Goal: Information Seeking & Learning: Learn about a topic

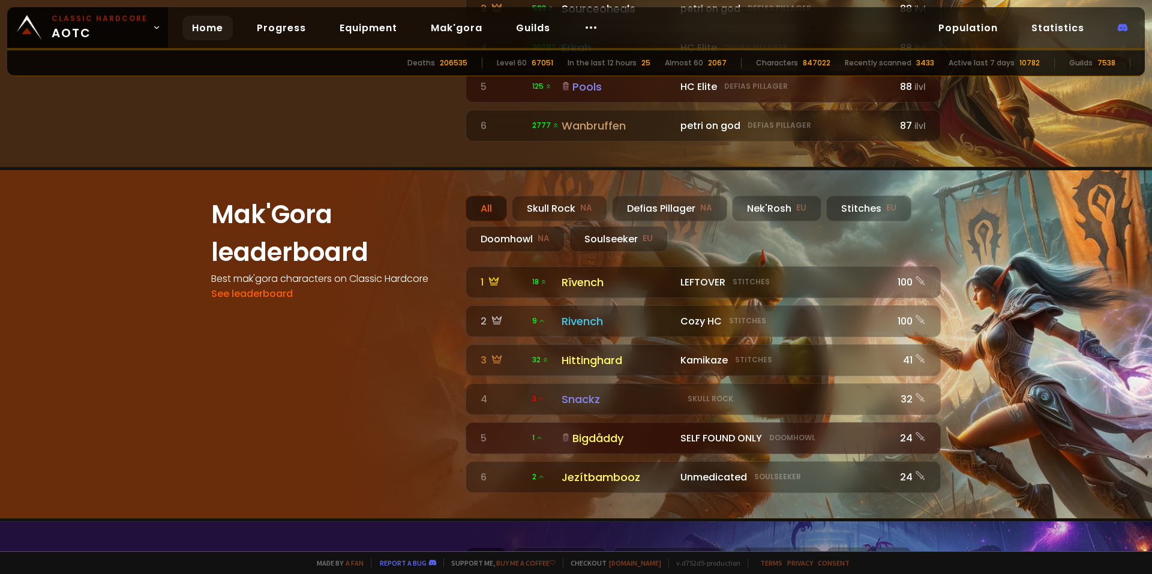
scroll to position [962, 0]
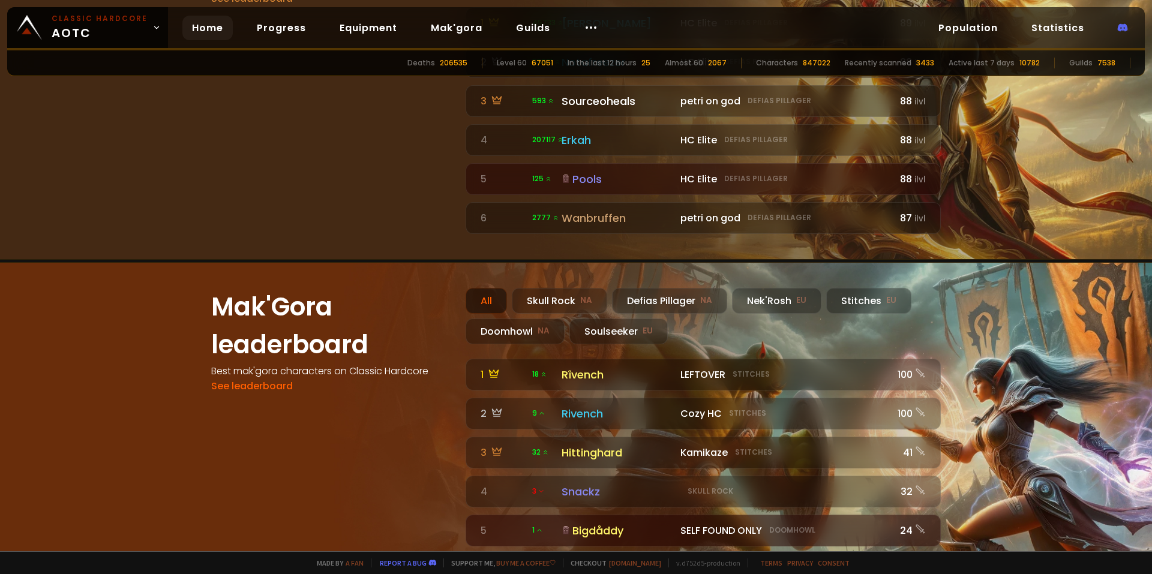
click at [789, 63] on div "Characters" at bounding box center [777, 63] width 42 height 11
click at [1048, 21] on link "Statistics" at bounding box center [1058, 28] width 72 height 25
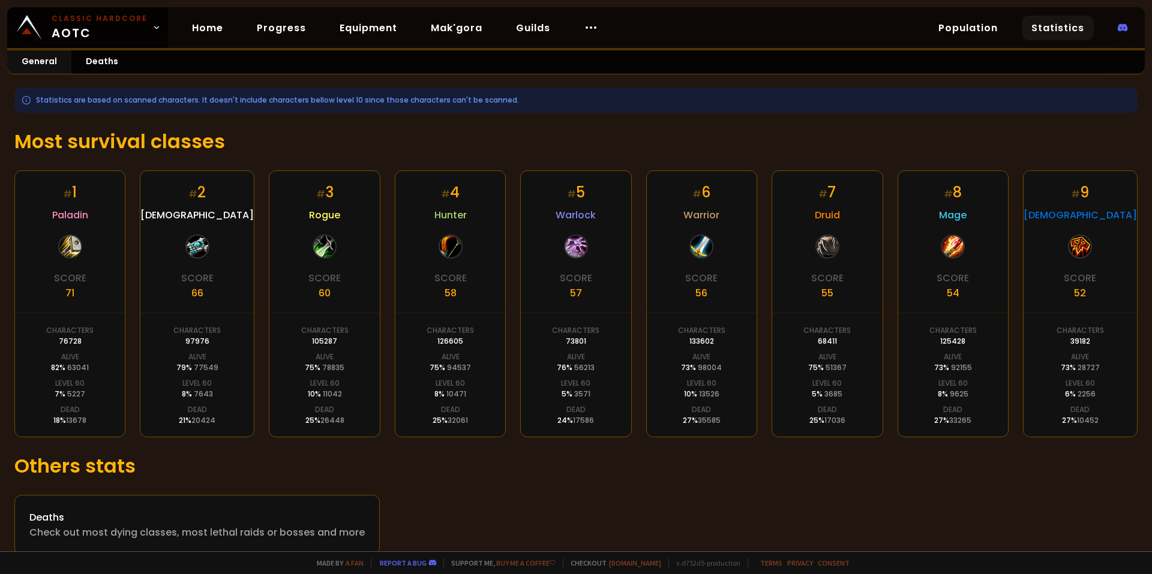
scroll to position [155, 0]
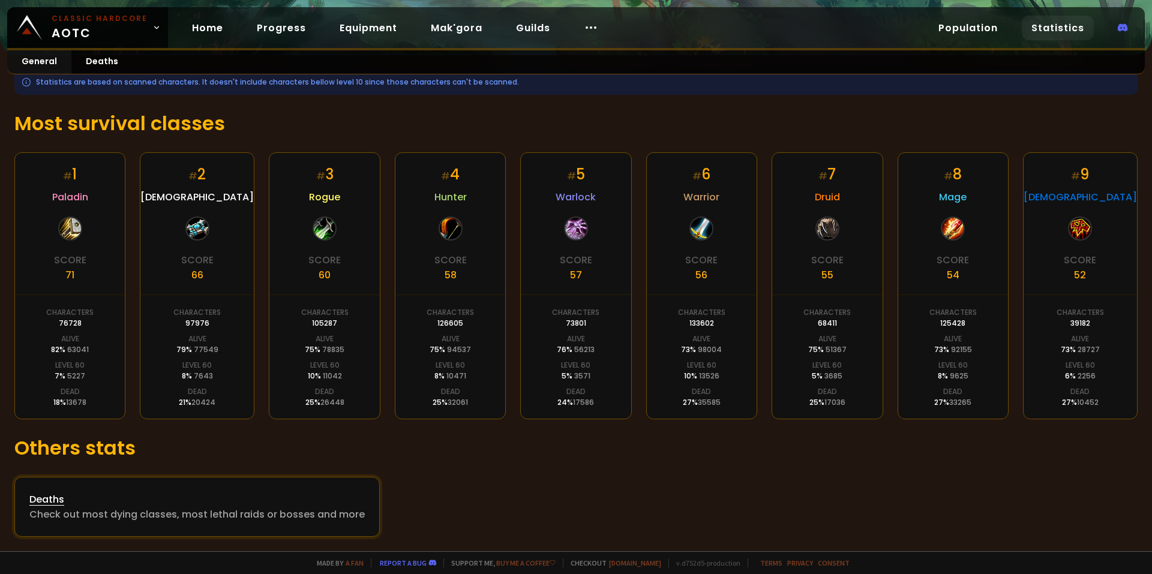
click at [147, 503] on div "Deaths" at bounding box center [196, 499] width 335 height 15
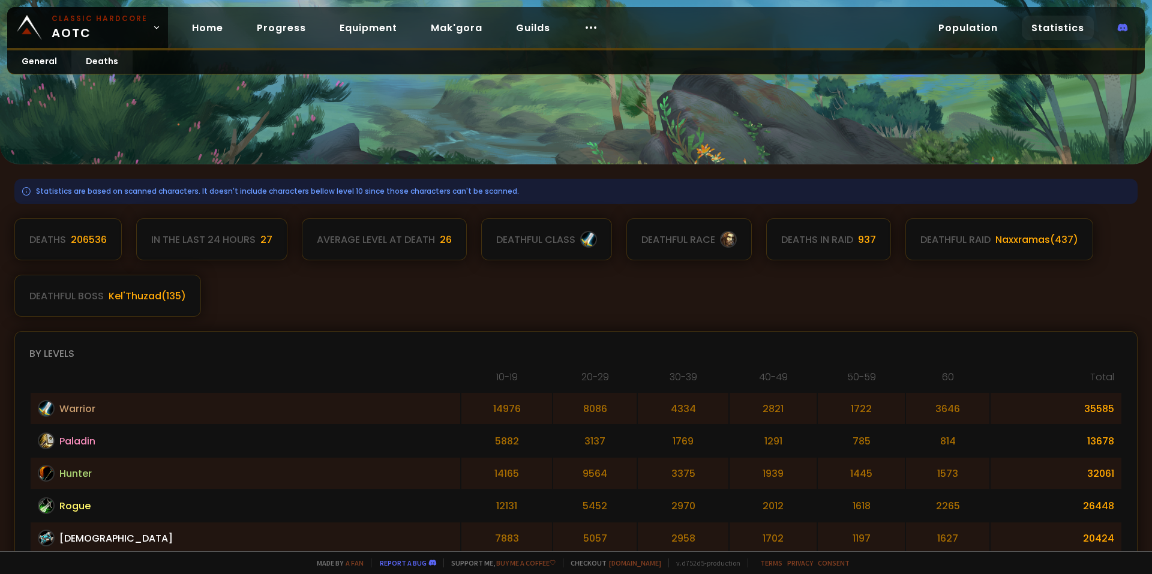
scroll to position [180, 0]
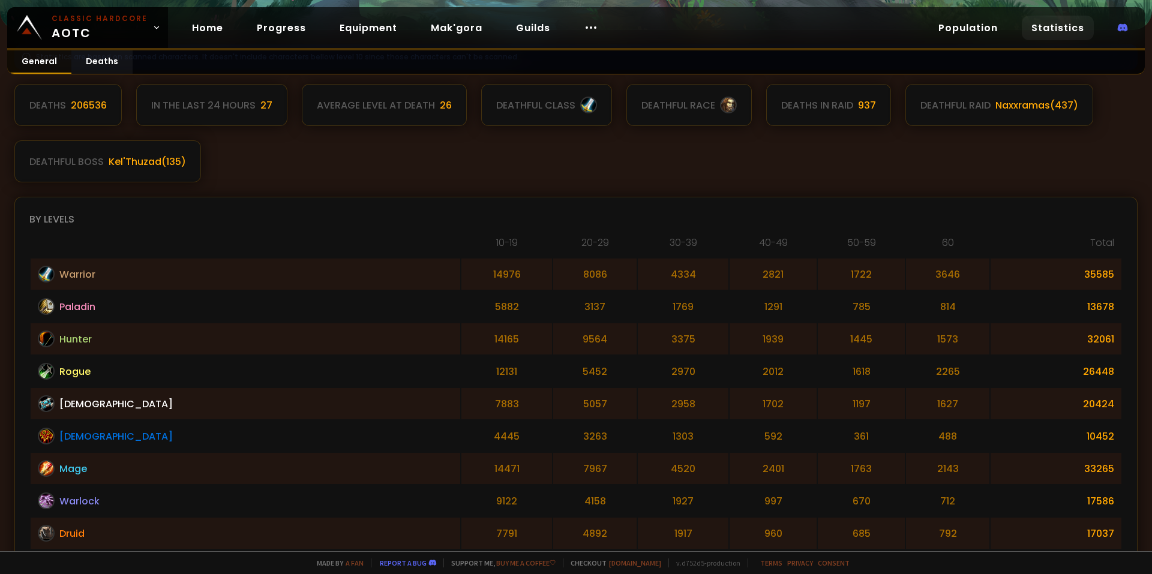
click at [55, 66] on link "General" at bounding box center [39, 61] width 64 height 23
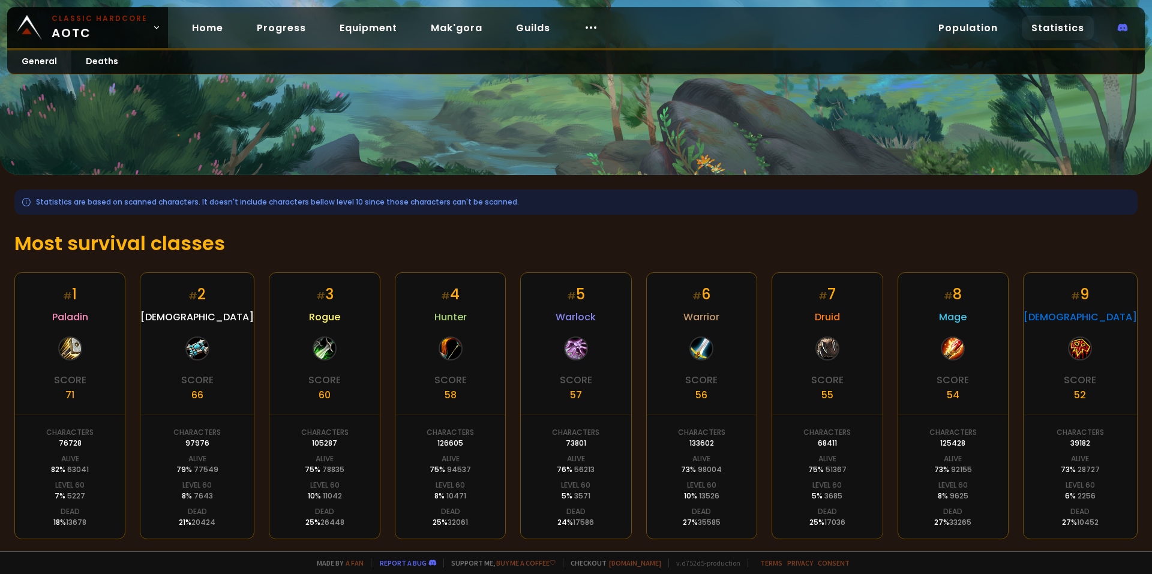
scroll to position [95, 0]
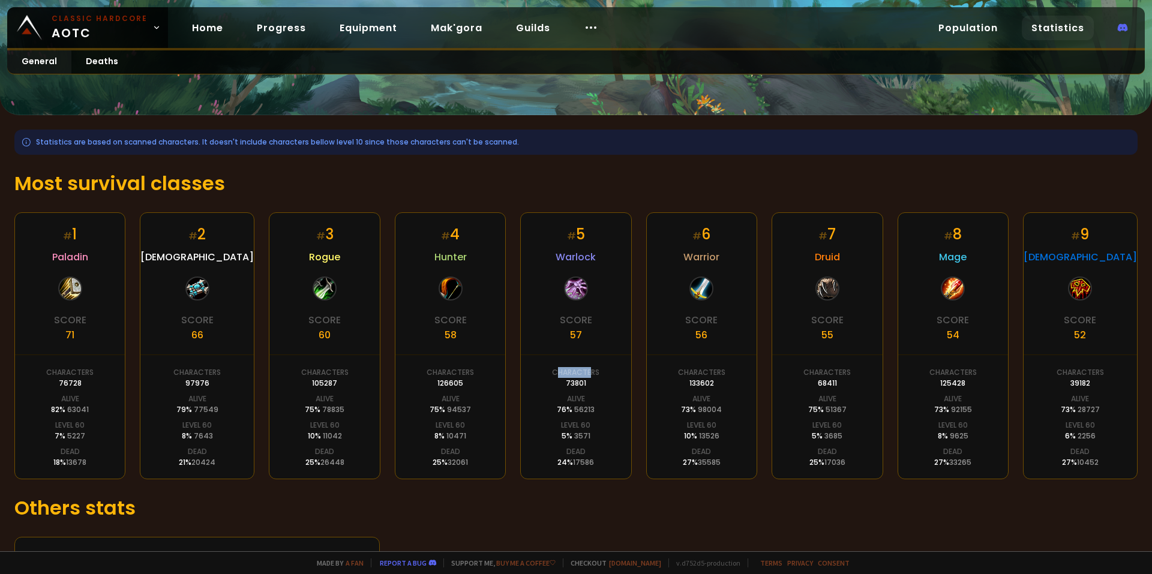
drag, startPoint x: 587, startPoint y: 376, endPoint x: 551, endPoint y: 376, distance: 35.4
click at [552, 376] on div "Characters" at bounding box center [575, 372] width 47 height 11
copy div "haracte"
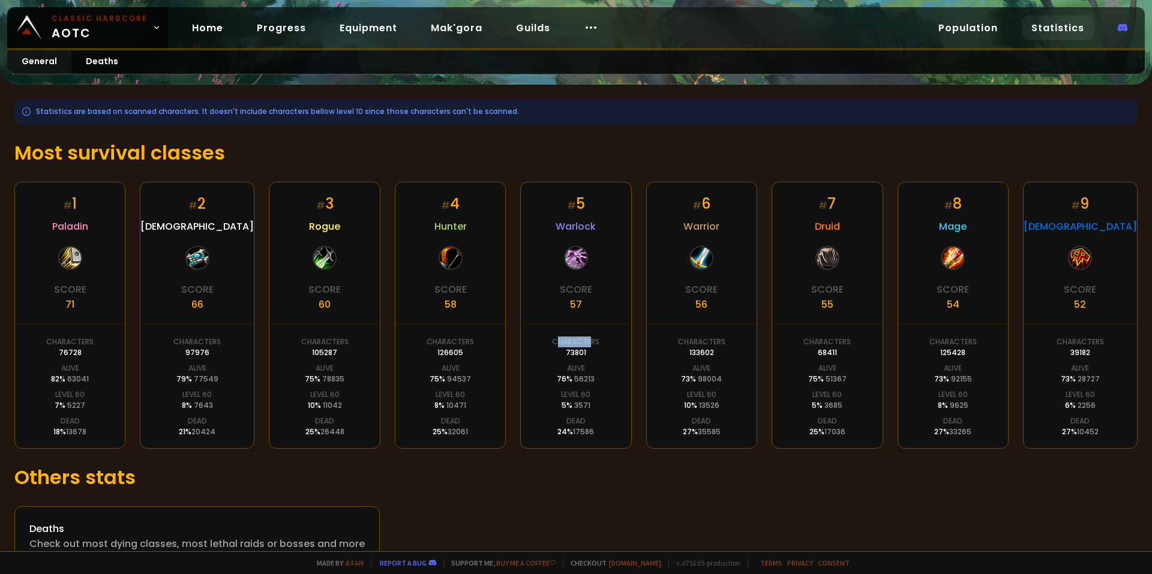
scroll to position [155, 0]
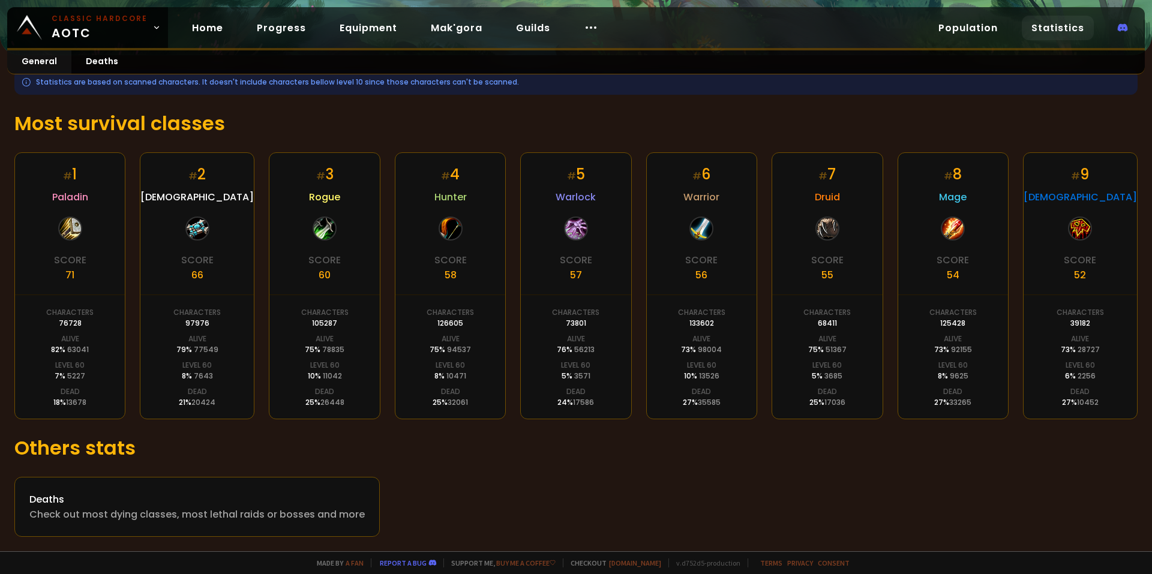
click at [101, 455] on h1 "Others stats" at bounding box center [575, 448] width 1123 height 29
click at [978, 34] on link "Population" at bounding box center [968, 28] width 79 height 25
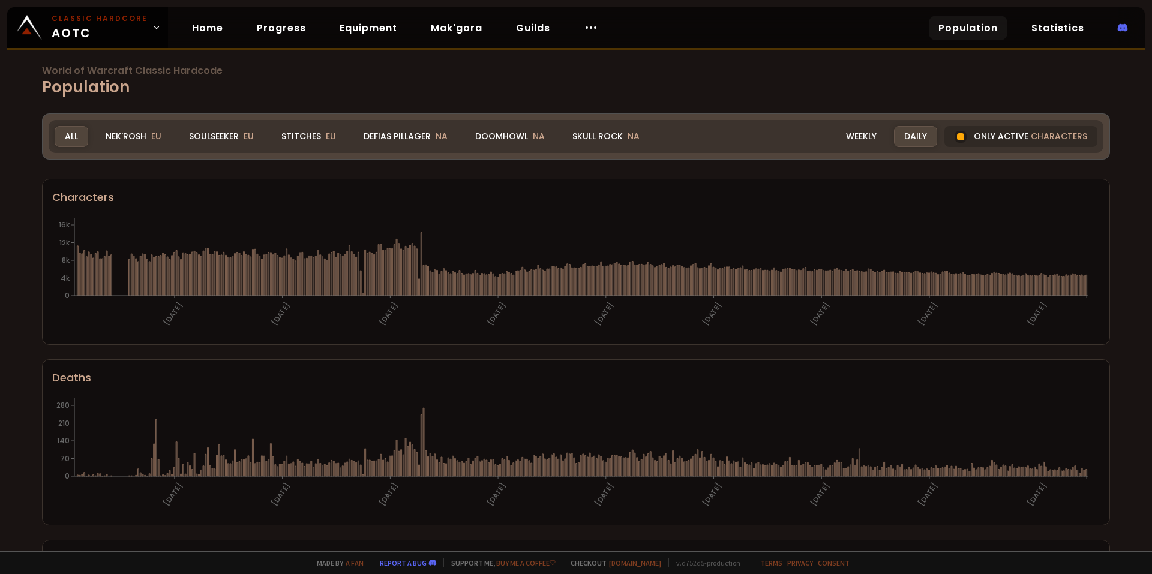
scroll to position [22, 0]
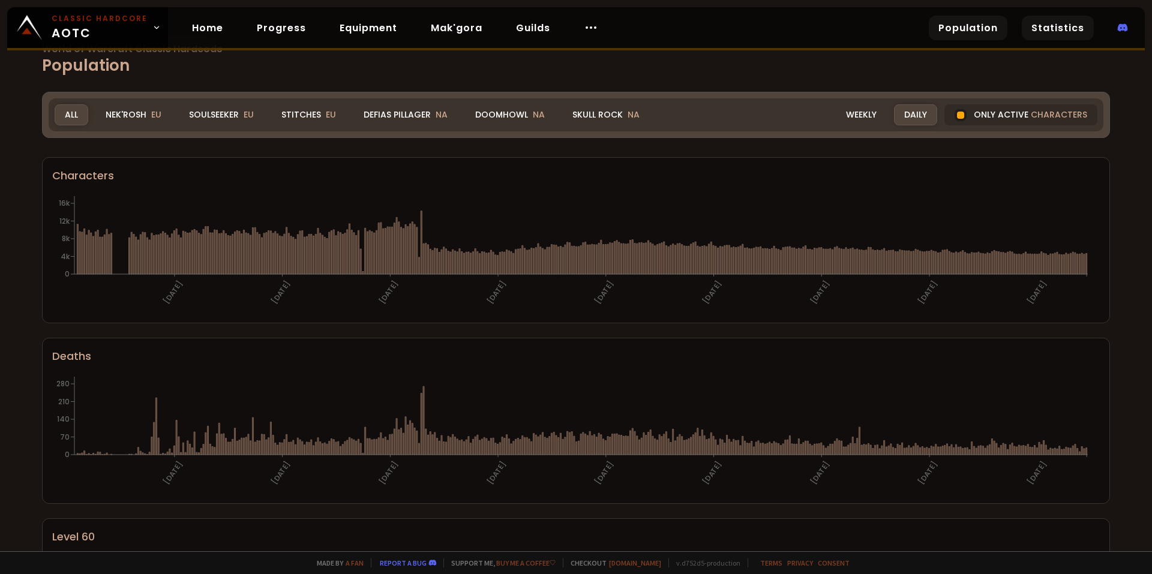
click at [1033, 26] on link "Statistics" at bounding box center [1058, 28] width 72 height 25
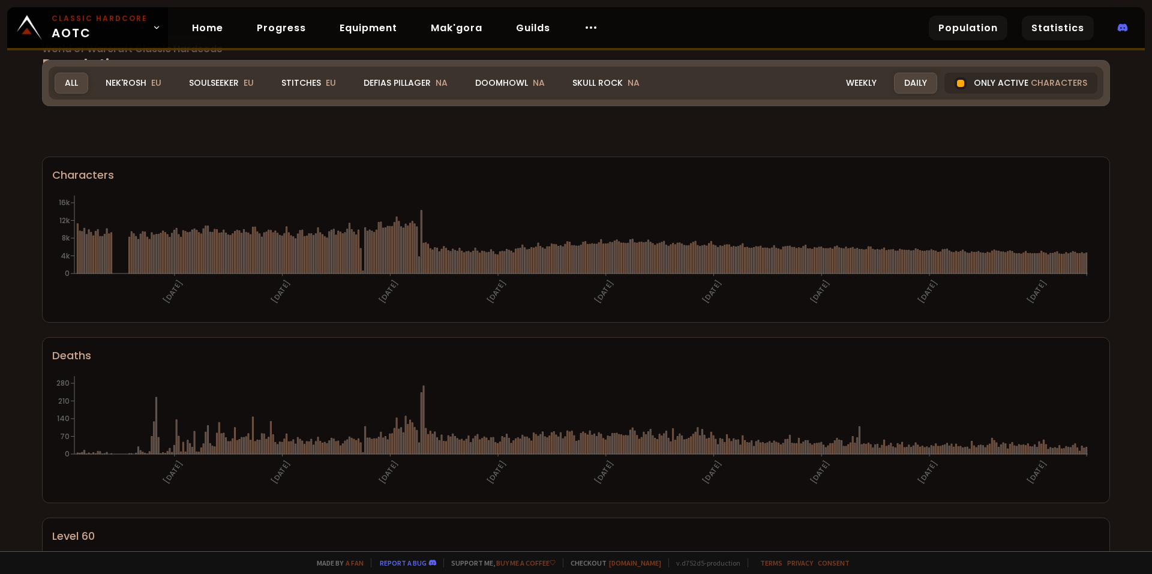
scroll to position [60, 0]
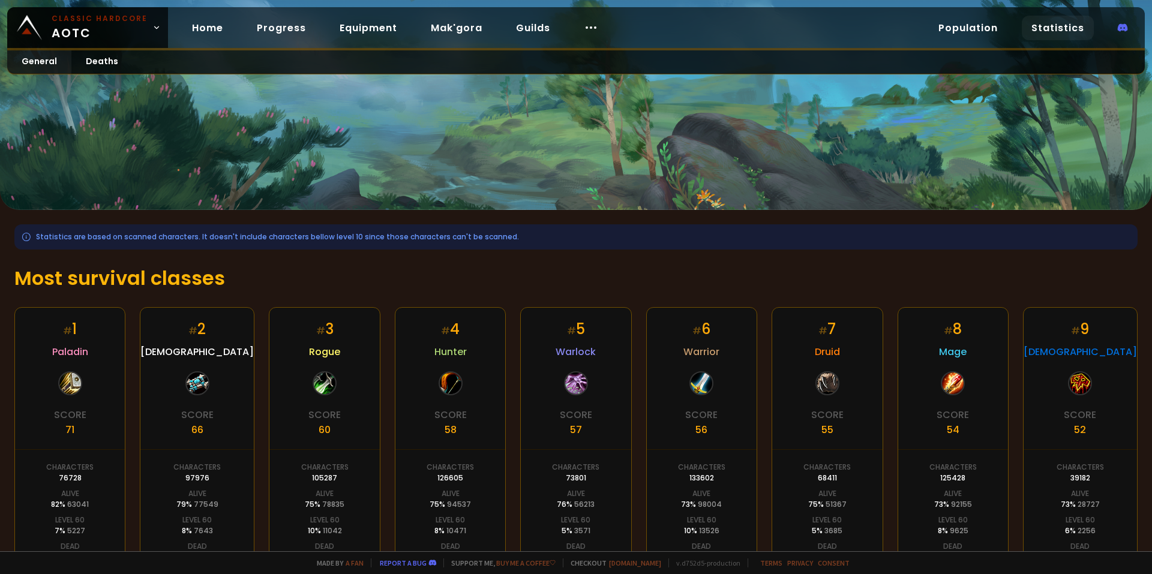
click at [1039, 27] on link "Statistics" at bounding box center [1058, 28] width 72 height 25
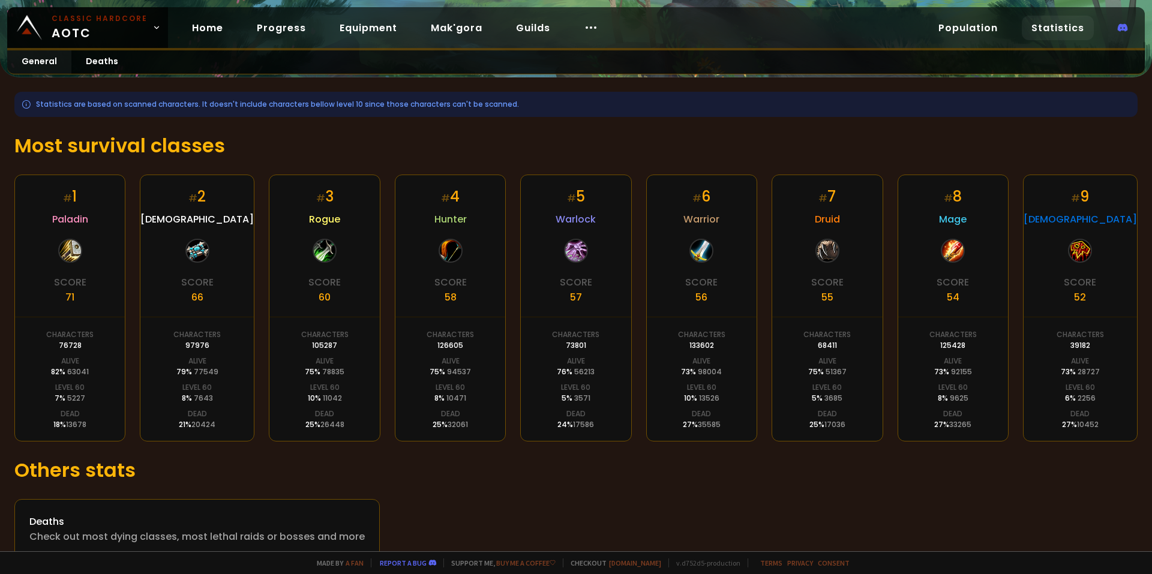
scroll to position [155, 0]
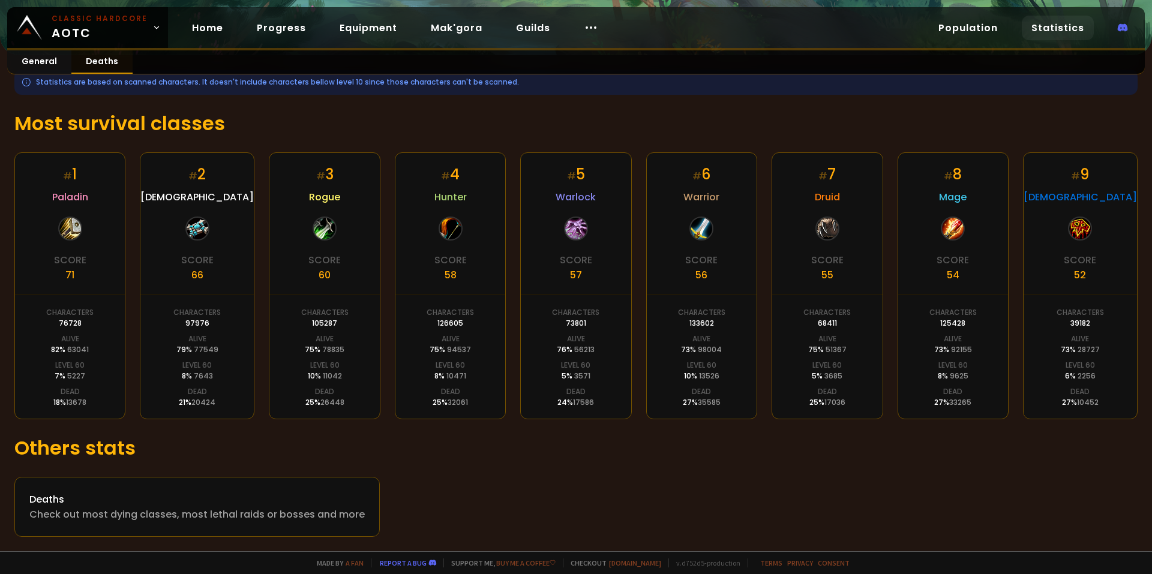
click at [83, 67] on link "Deaths" at bounding box center [101, 61] width 61 height 23
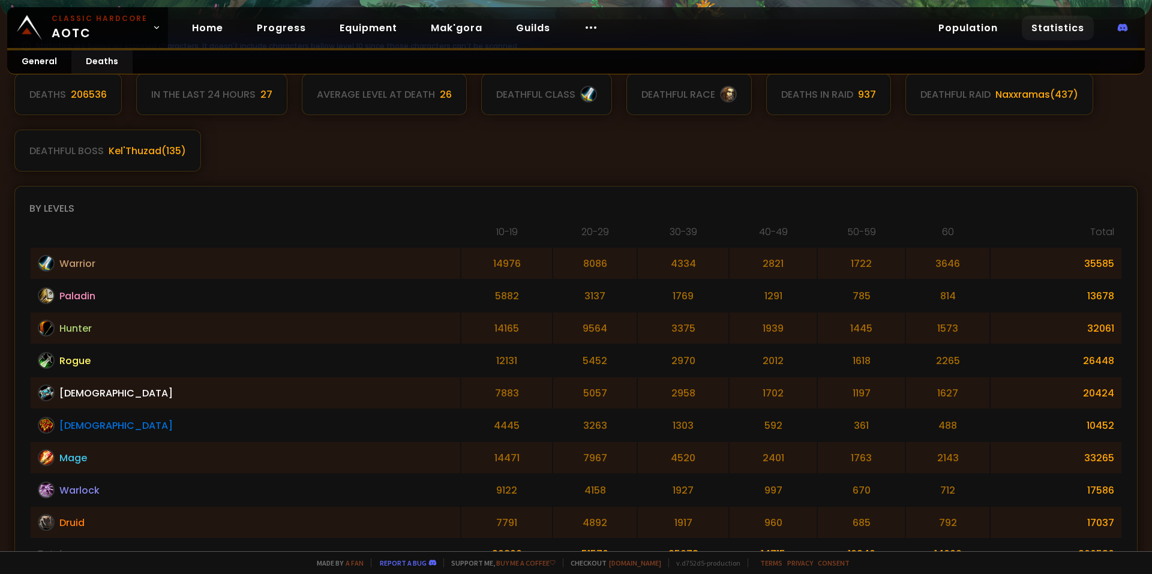
scroll to position [120, 0]
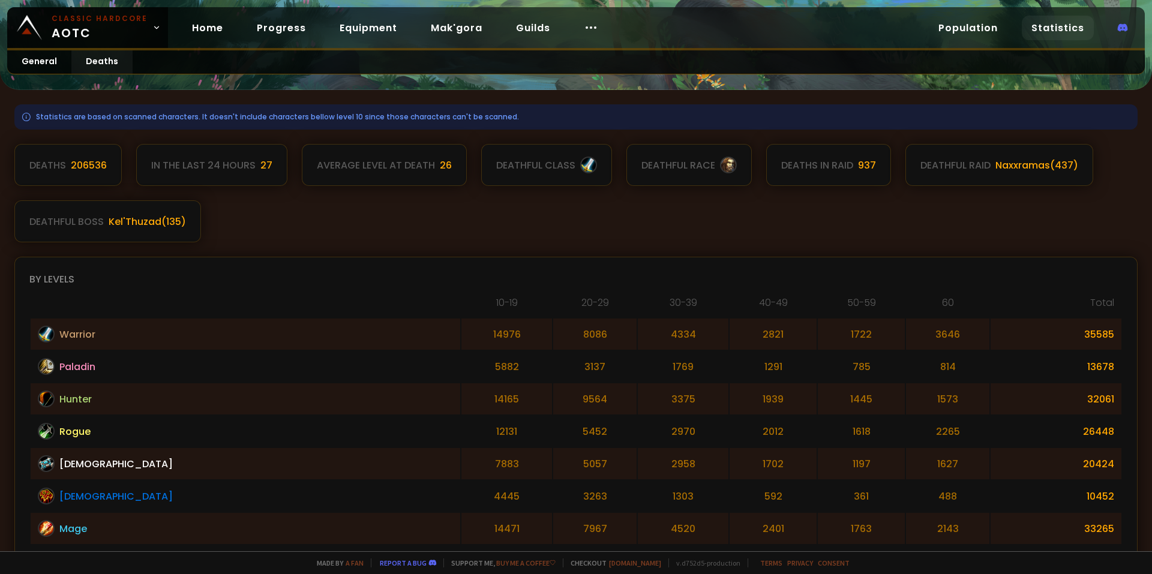
click at [36, 49] on div "Classic Hardcore AOTC Home Progress Equipment Mak'gora Guilds Population Statis…" at bounding box center [576, 28] width 1138 height 43
click at [31, 61] on link "General" at bounding box center [39, 61] width 64 height 23
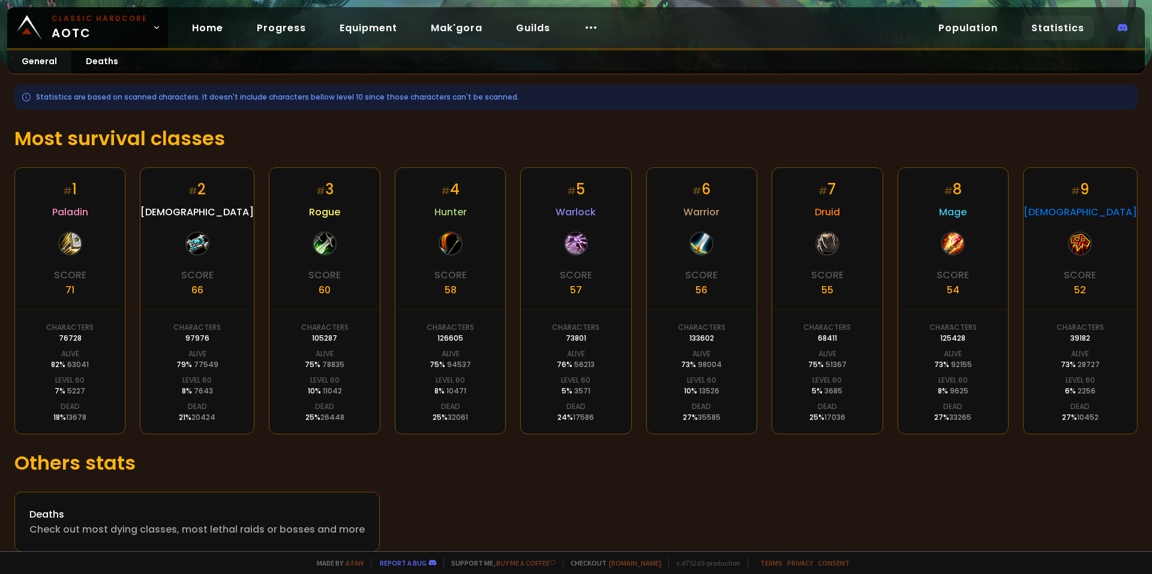
scroll to position [155, 0]
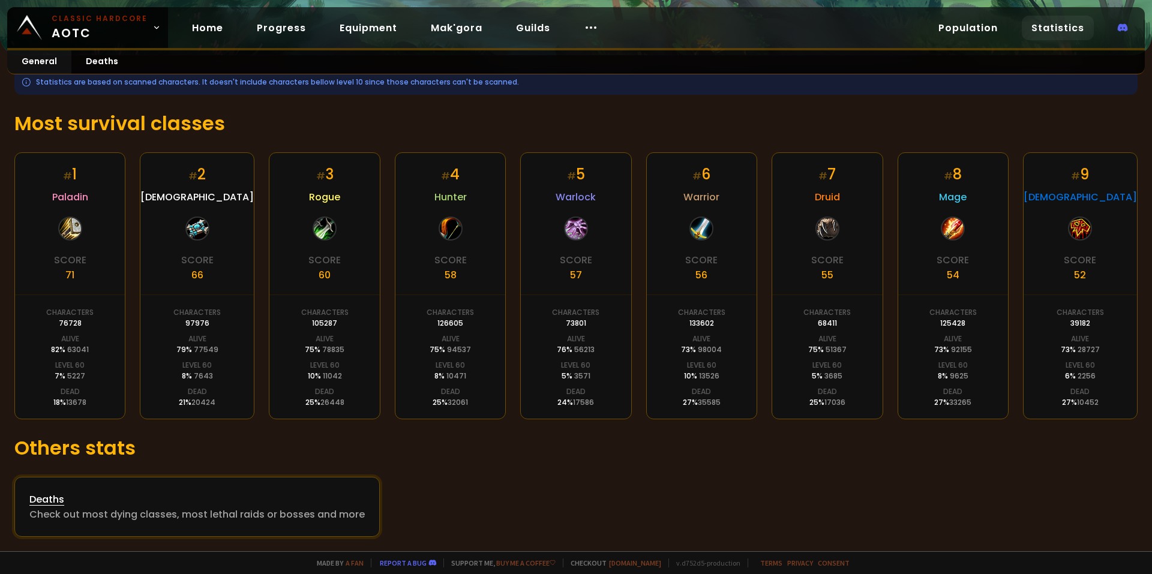
click at [139, 506] on div "Deaths" at bounding box center [196, 499] width 335 height 15
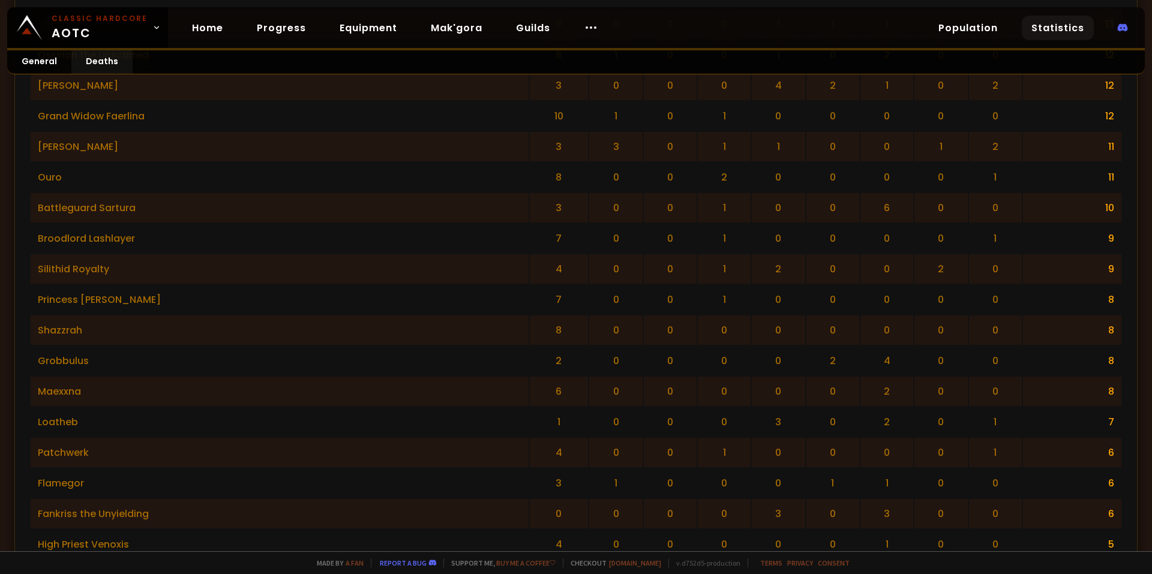
scroll to position [2040, 0]
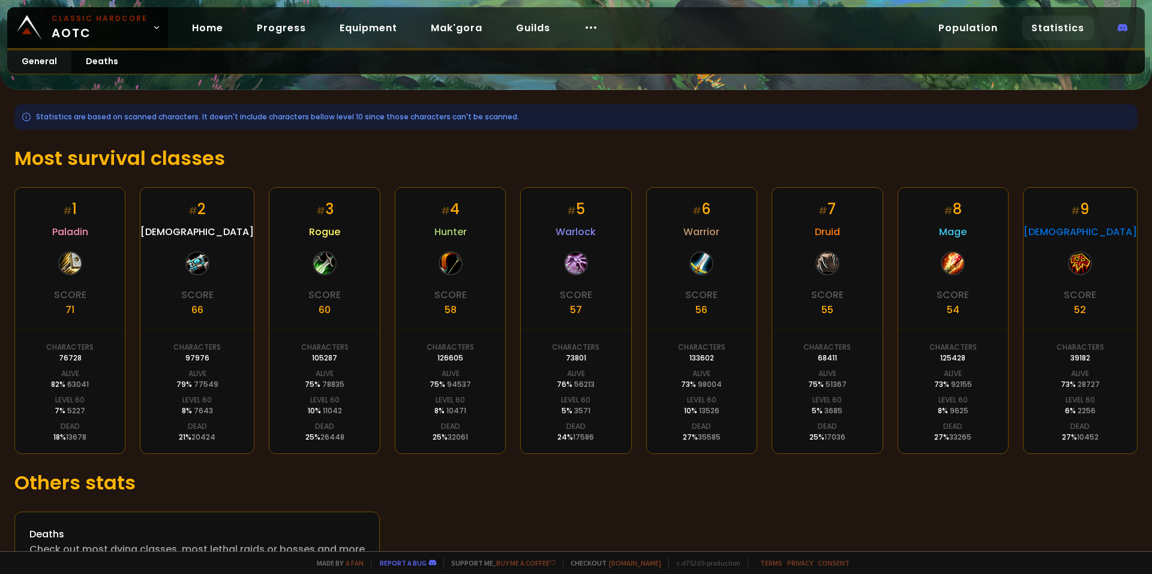
scroll to position [155, 0]
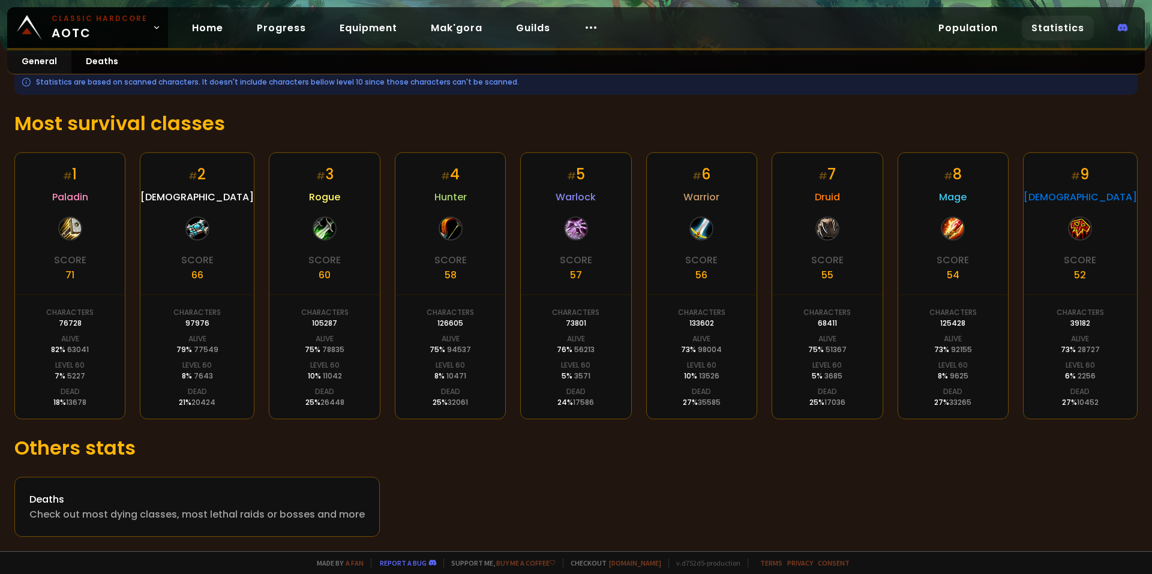
click at [490, 89] on div "Statistics are based on scanned characters. It doesn't include characters bello…" at bounding box center [575, 82] width 1123 height 25
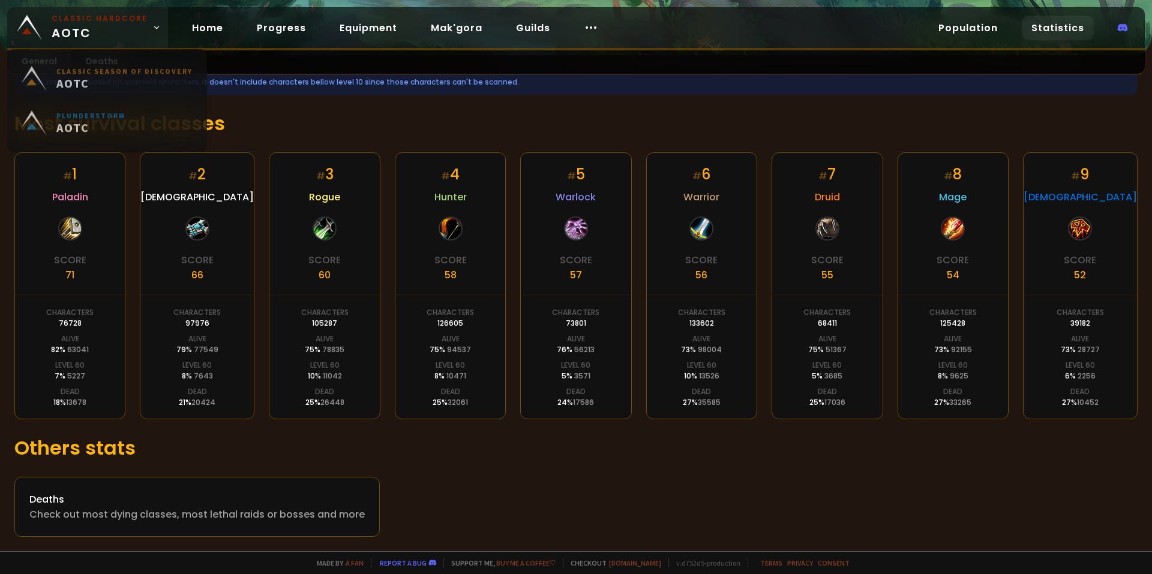
click at [131, 31] on span "Classic Hardcore AOTC" at bounding box center [100, 27] width 96 height 29
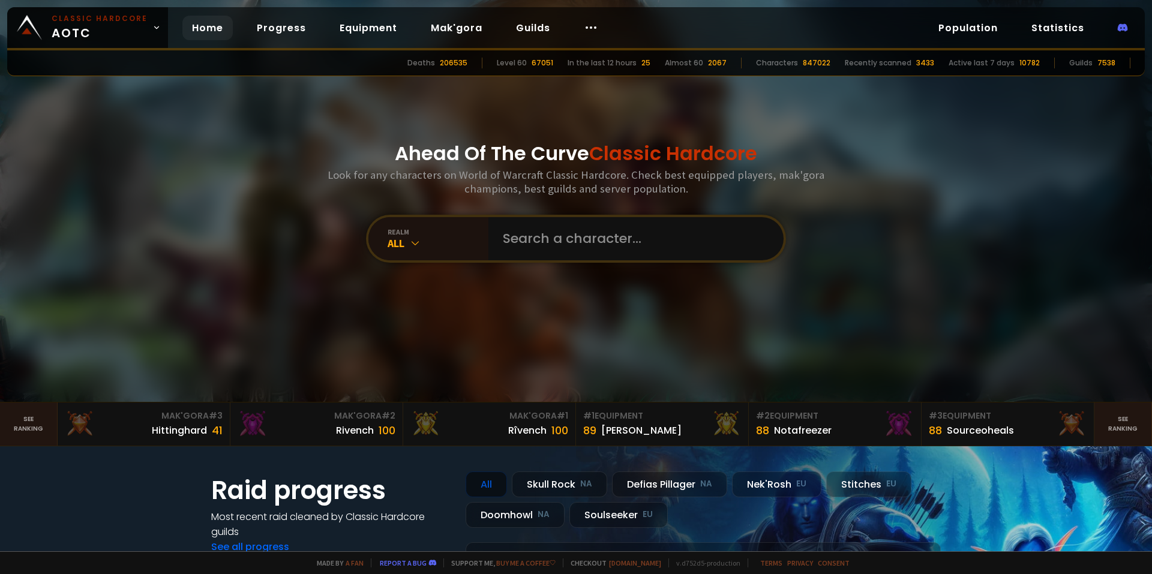
scroll to position [180, 0]
